Goal: Task Accomplishment & Management: Manage account settings

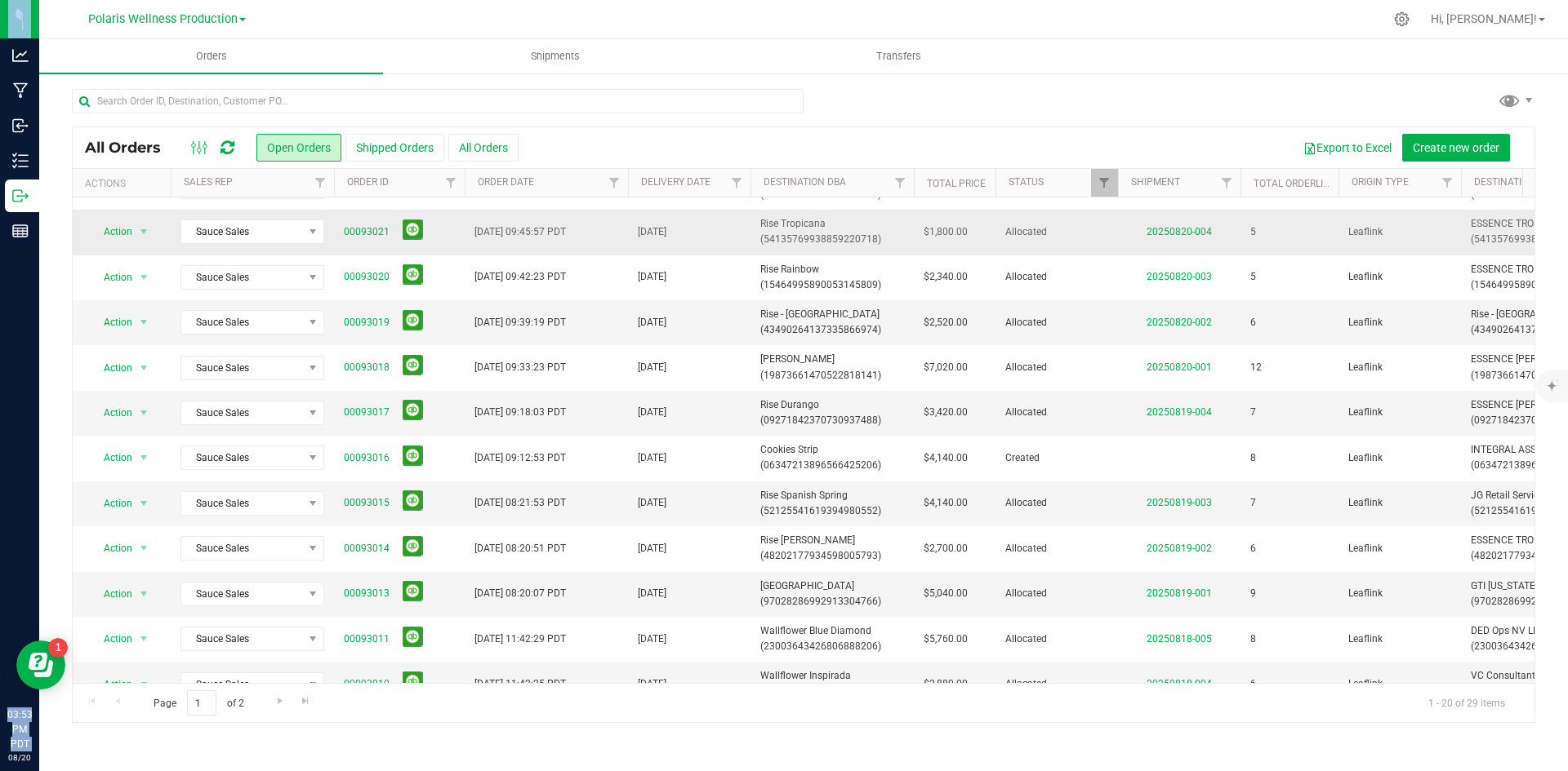
scroll to position [245, 0]
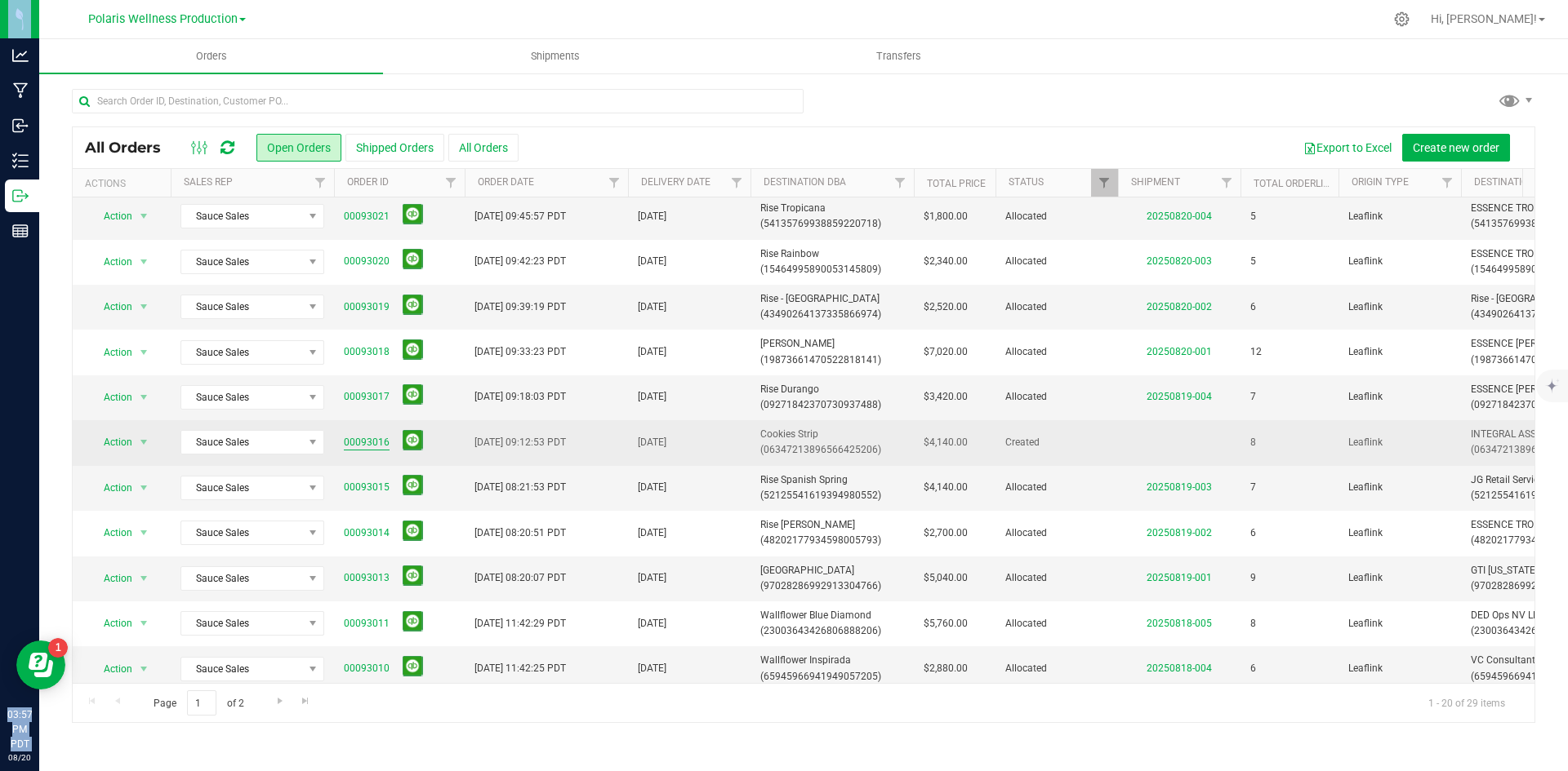
click at [358, 447] on link "00093016" at bounding box center [367, 443] width 46 height 16
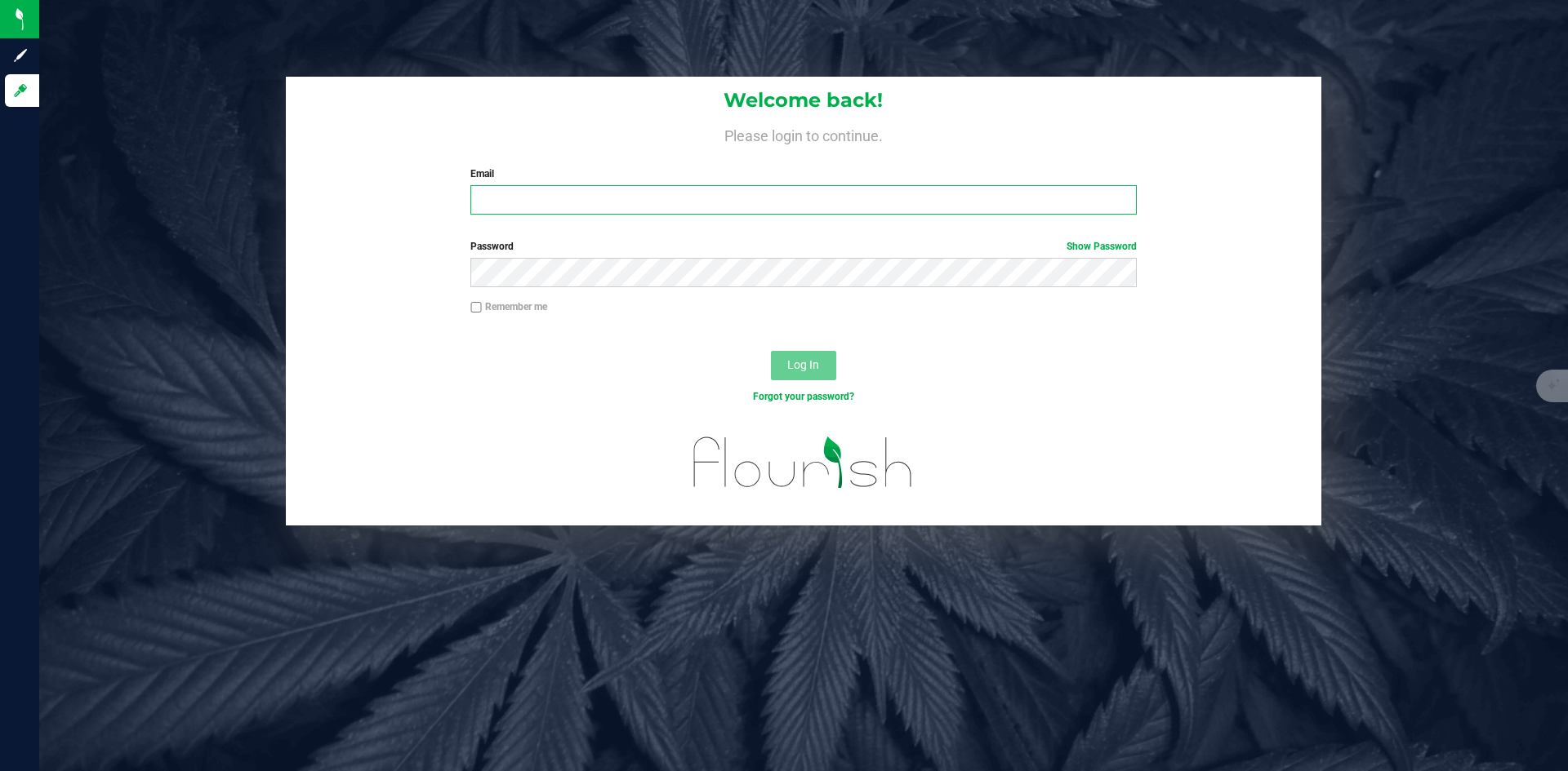
click at [720, 199] on input "Email" at bounding box center [804, 200] width 665 height 30
type input "[PERSON_NAME][EMAIL_ADDRESS][DOMAIN_NAME]"
click at [476, 302] on input "Remember me" at bounding box center [476, 307] width 11 height 11
checkbox input "true"
click at [802, 367] on span "Log In" at bounding box center [803, 365] width 32 height 13
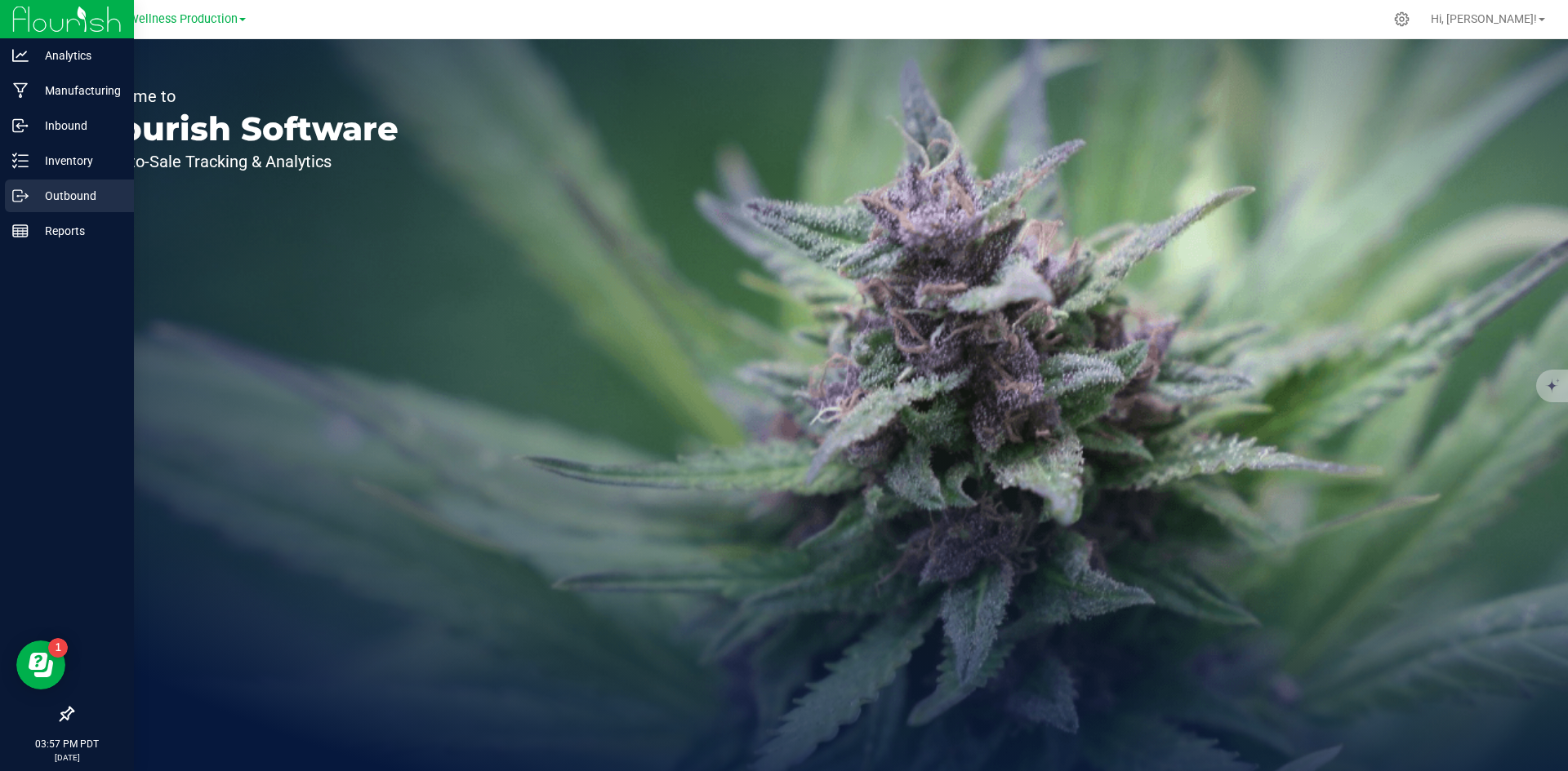
click at [57, 208] on div "Outbound" at bounding box center [69, 196] width 129 height 33
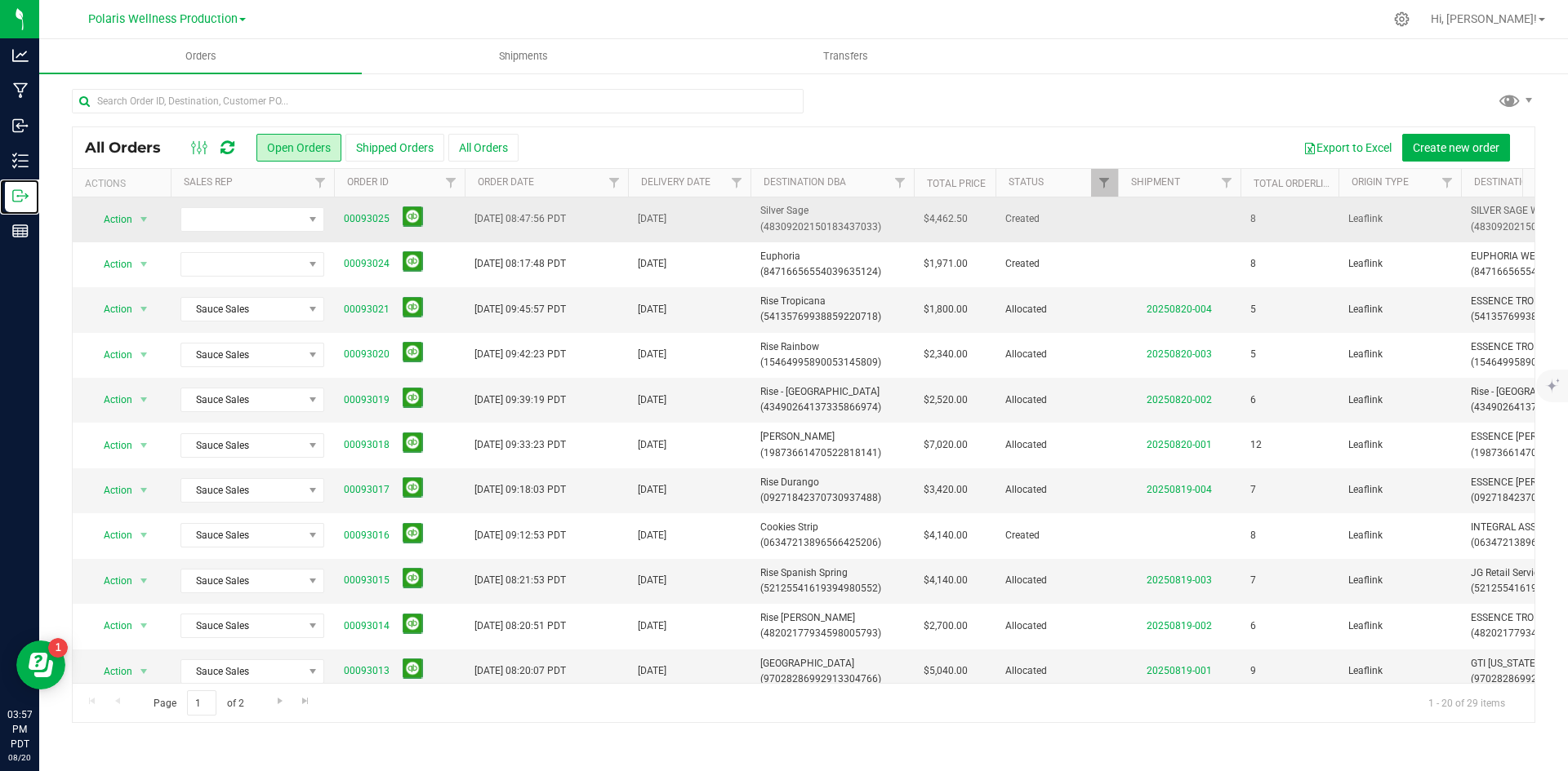
scroll to position [245, 0]
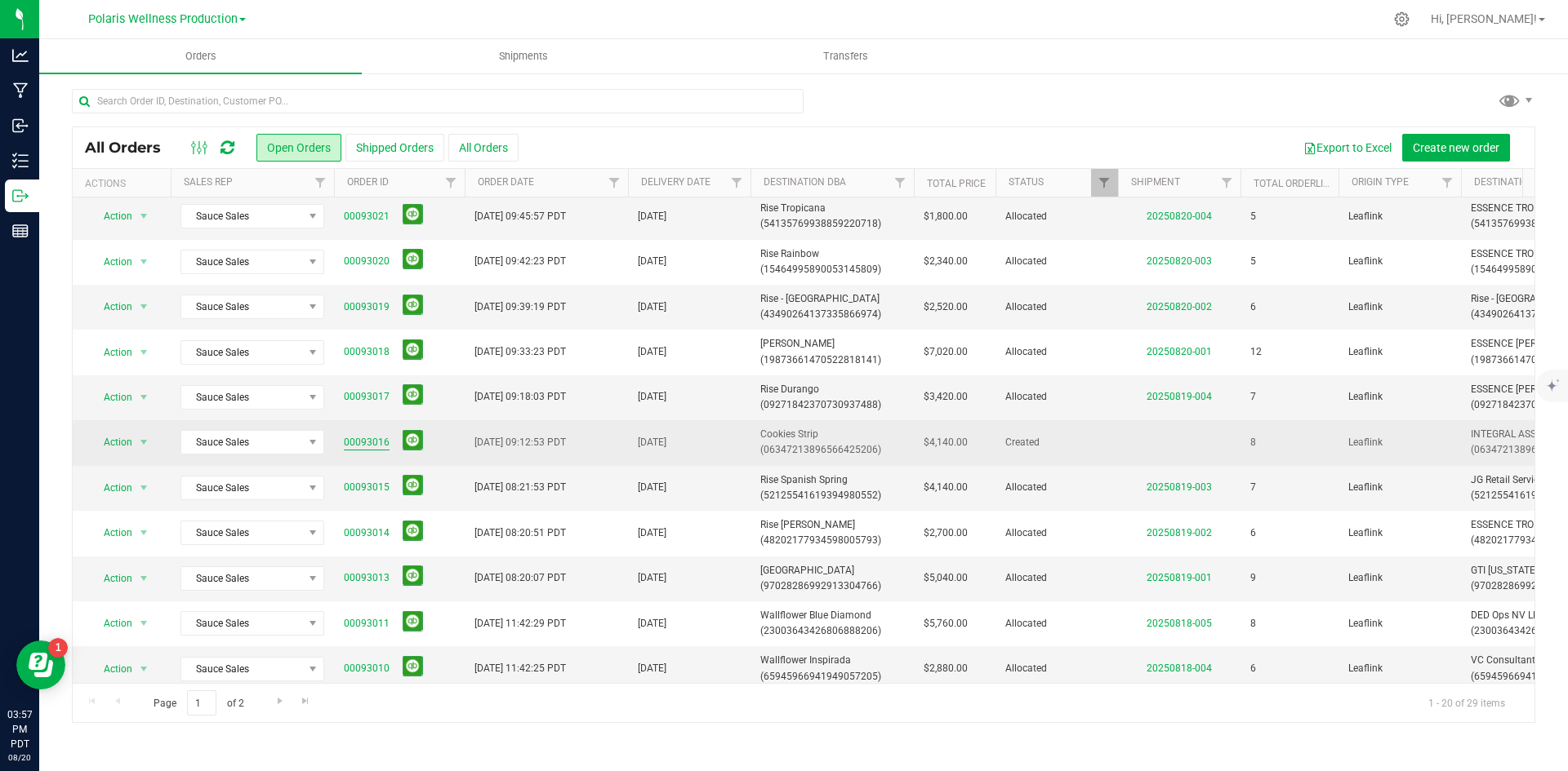
click at [371, 444] on link "00093016" at bounding box center [367, 443] width 46 height 16
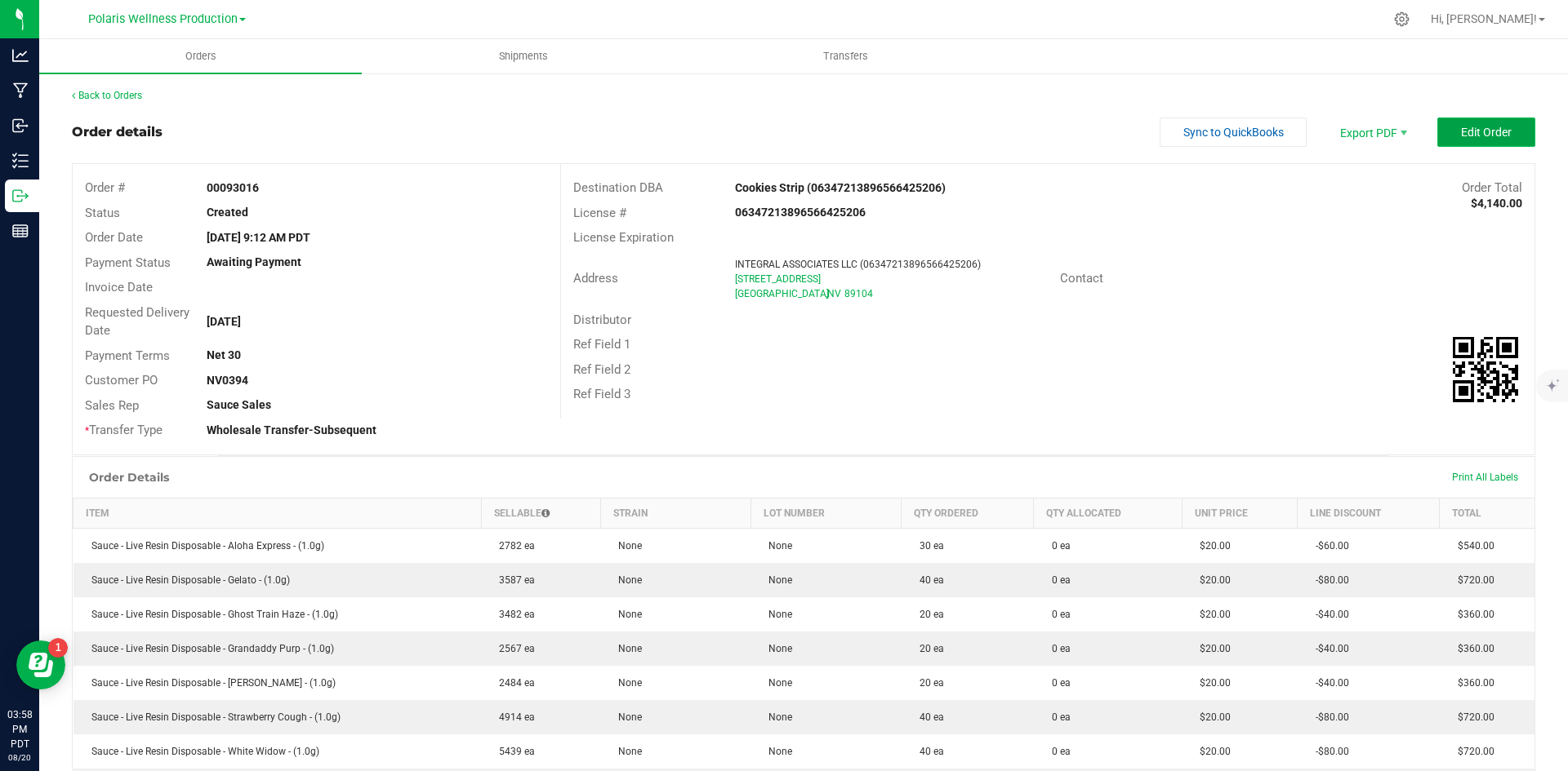
click at [1489, 132] on span "Edit Order" at bounding box center [1486, 132] width 50 height 13
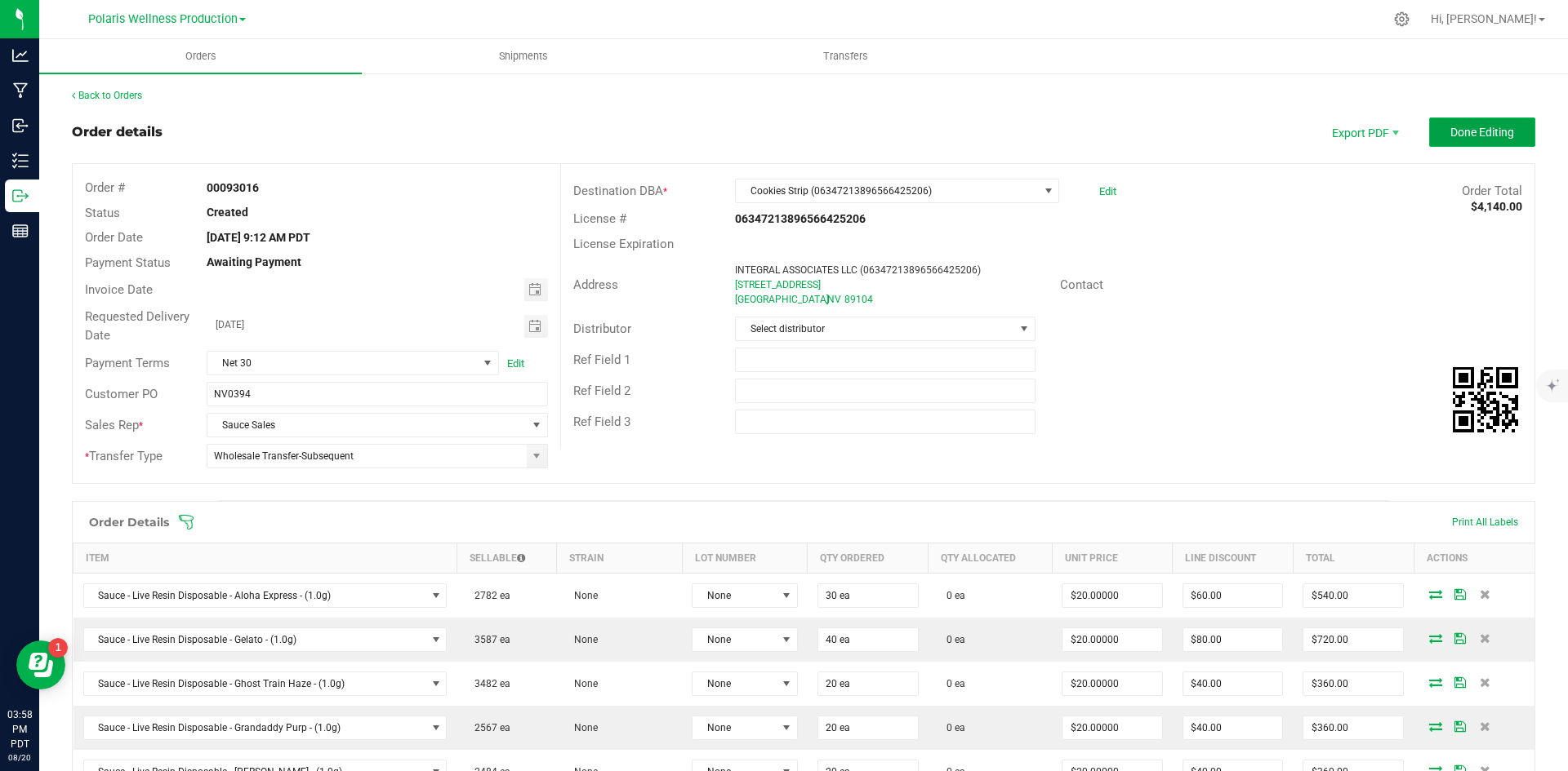
click at [1435, 134] on button "Done Editing" at bounding box center [1482, 132] width 106 height 30
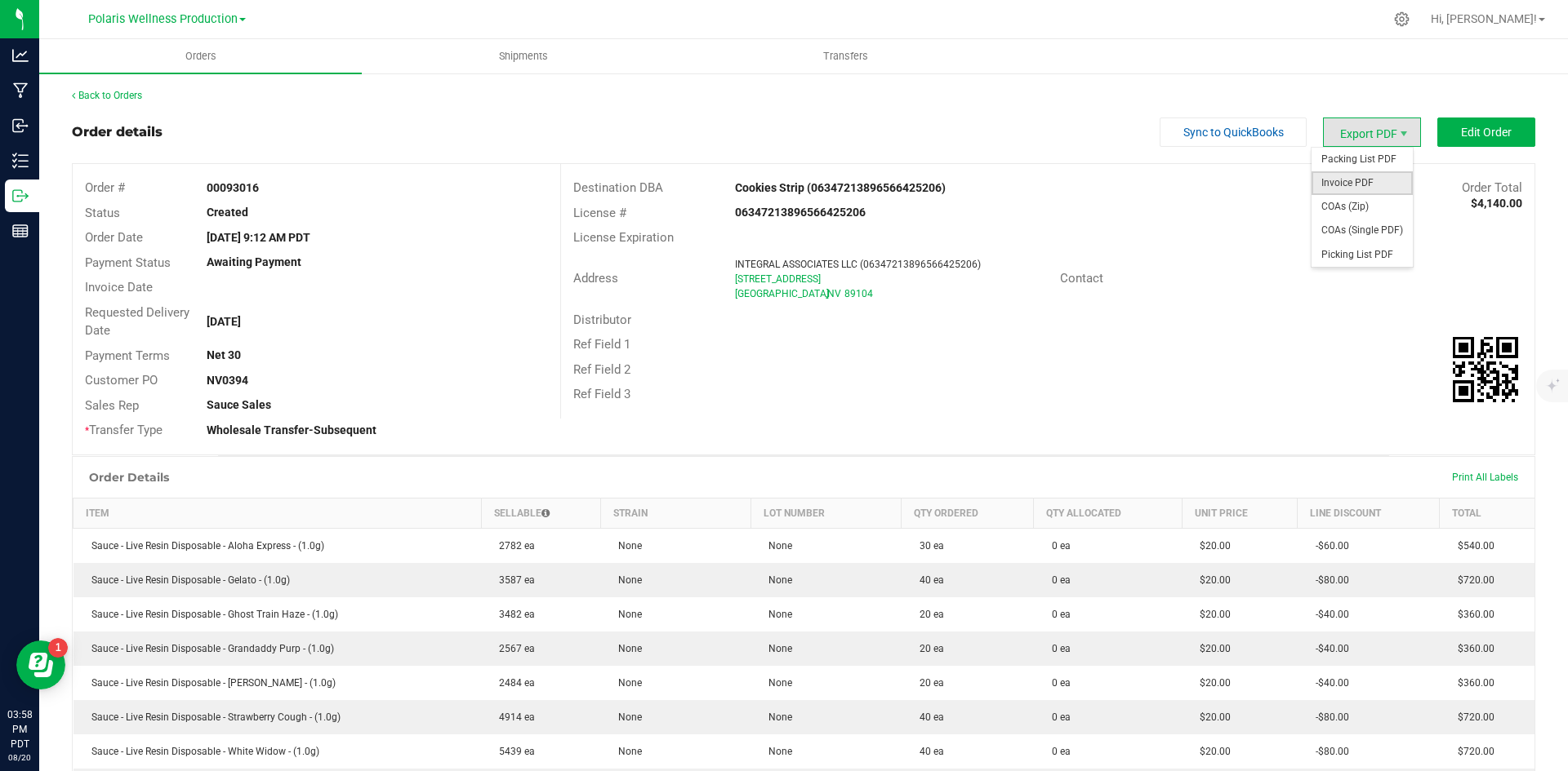
click at [1366, 175] on span "Invoice PDF" at bounding box center [1362, 182] width 102 height 23
